Goal: Check status: Check status

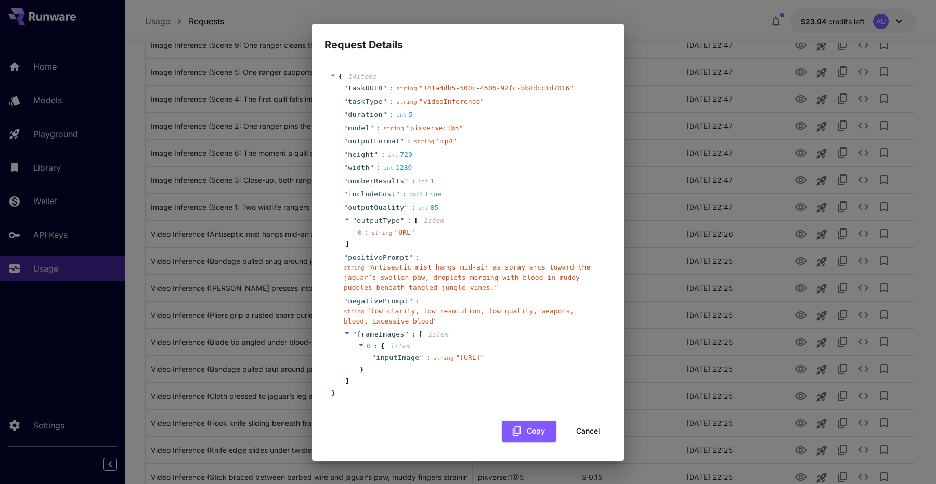
click at [586, 442] on button "Cancel" at bounding box center [587, 431] width 47 height 21
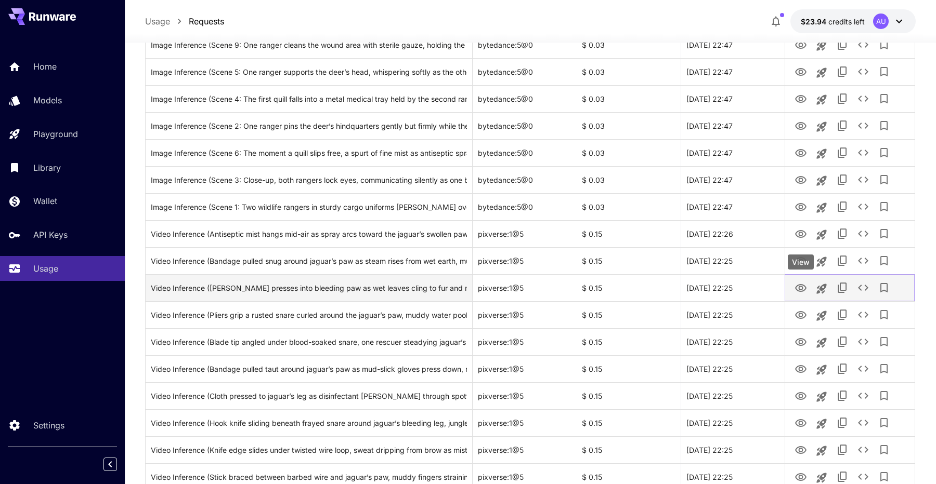
click at [798, 287] on icon "View" at bounding box center [800, 288] width 11 height 8
click at [798, 291] on icon "View" at bounding box center [800, 288] width 11 height 8
click at [858, 287] on icon "See details" at bounding box center [863, 288] width 10 height 6
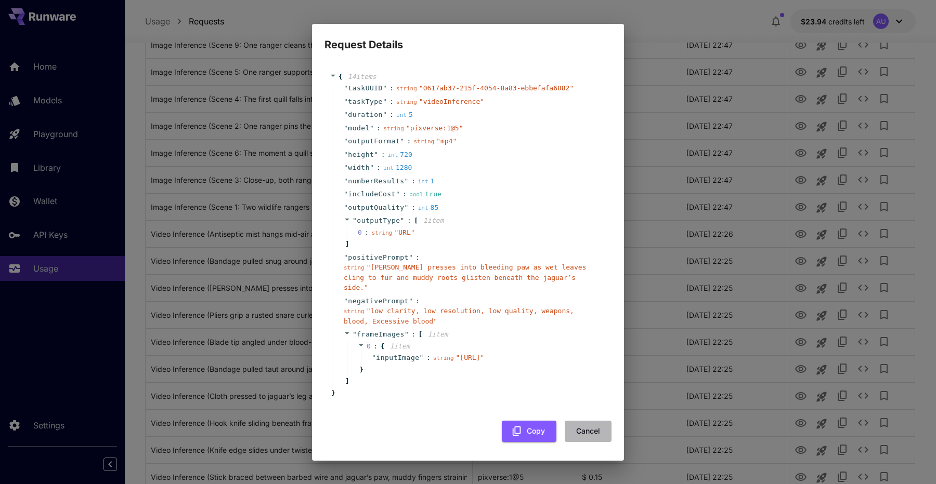
click at [593, 429] on button "Cancel" at bounding box center [587, 431] width 47 height 21
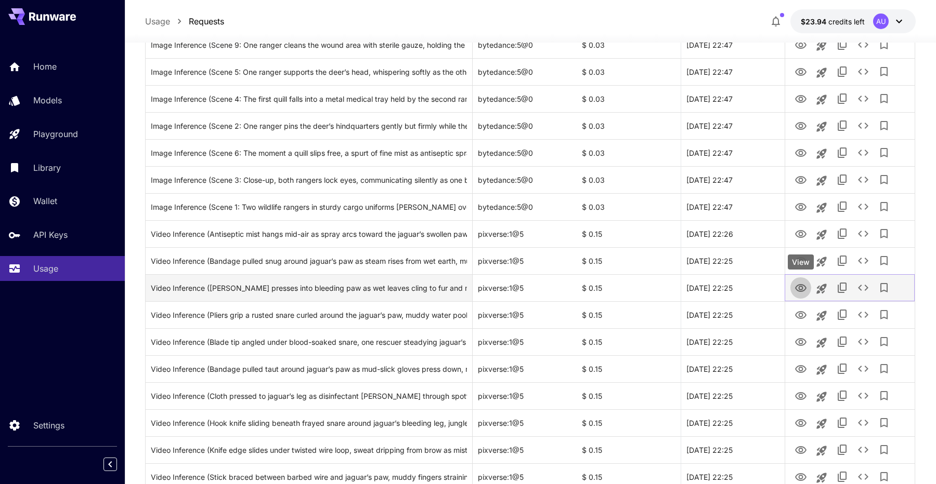
click at [798, 284] on icon "View" at bounding box center [800, 288] width 12 height 12
click at [803, 287] on icon "View" at bounding box center [800, 288] width 12 height 12
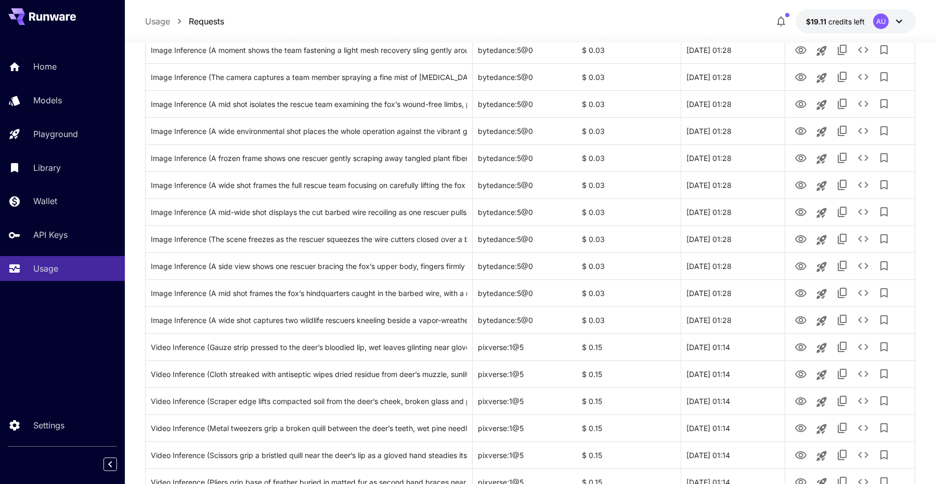
scroll to position [583, 0]
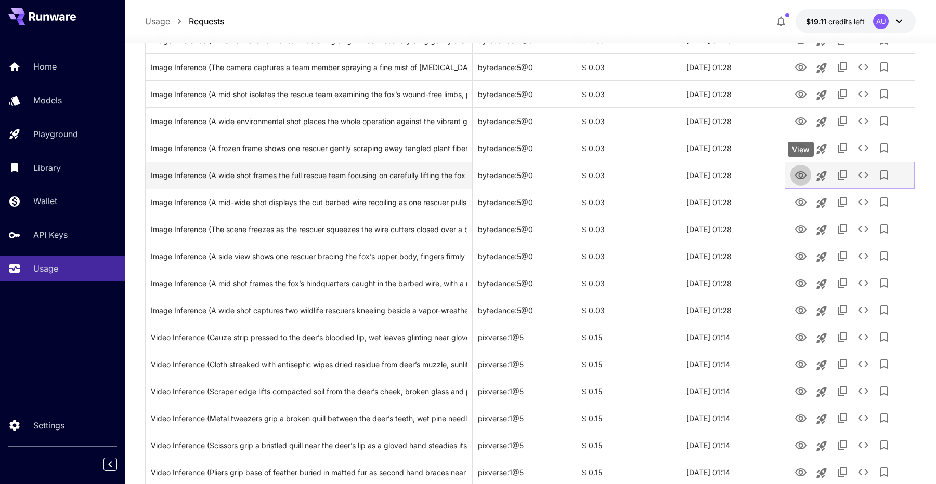
click at [799, 177] on icon "View" at bounding box center [800, 176] width 11 height 8
click at [865, 179] on icon "See details" at bounding box center [863, 175] width 12 height 12
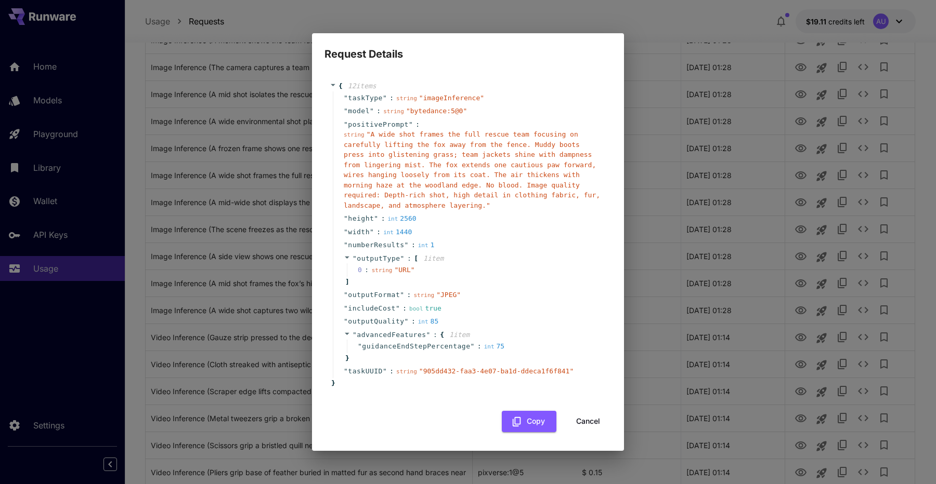
click at [644, 165] on div "Request Details { 12 item s " taskType " : string " imageInference " " model " …" at bounding box center [468, 242] width 936 height 484
click at [587, 415] on button "Cancel" at bounding box center [587, 421] width 47 height 21
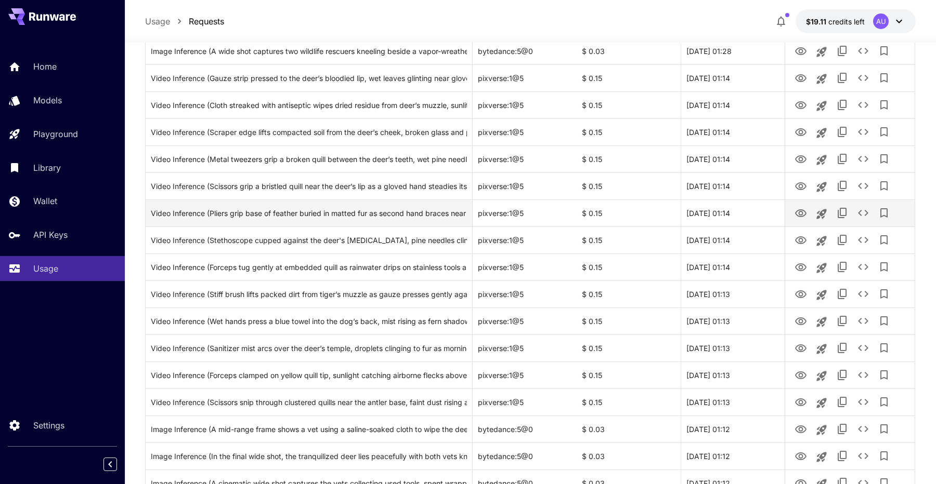
scroll to position [845, 0]
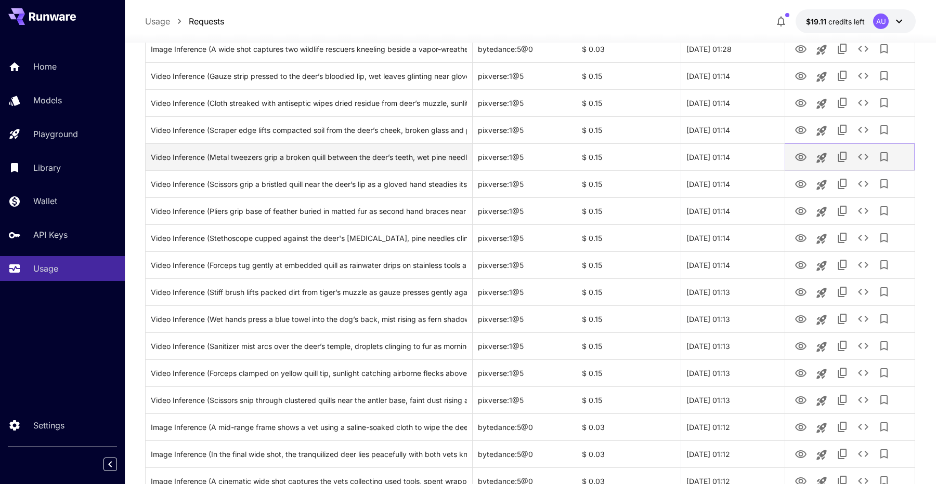
click at [799, 155] on icon "View" at bounding box center [800, 157] width 11 height 8
click at [803, 161] on icon "View" at bounding box center [800, 157] width 12 height 12
